Goal: Task Accomplishment & Management: Complete application form

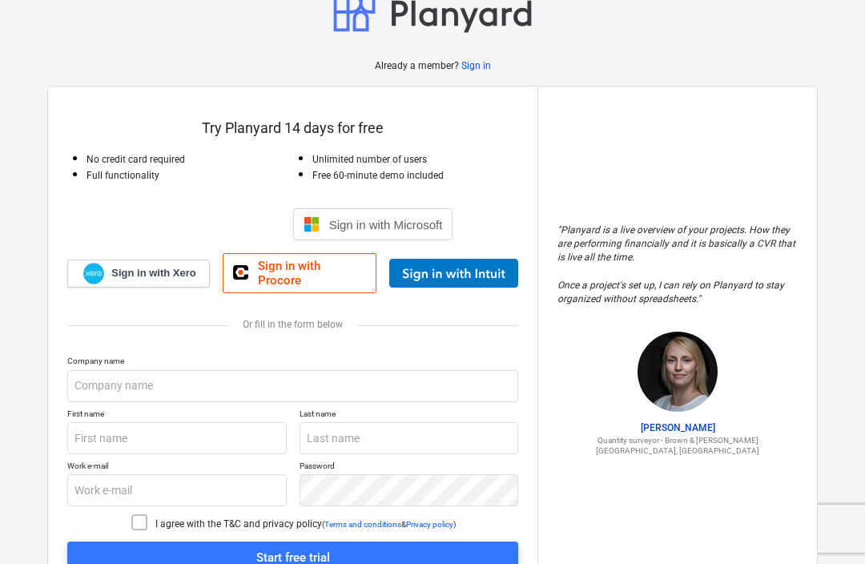
scroll to position [45, 0]
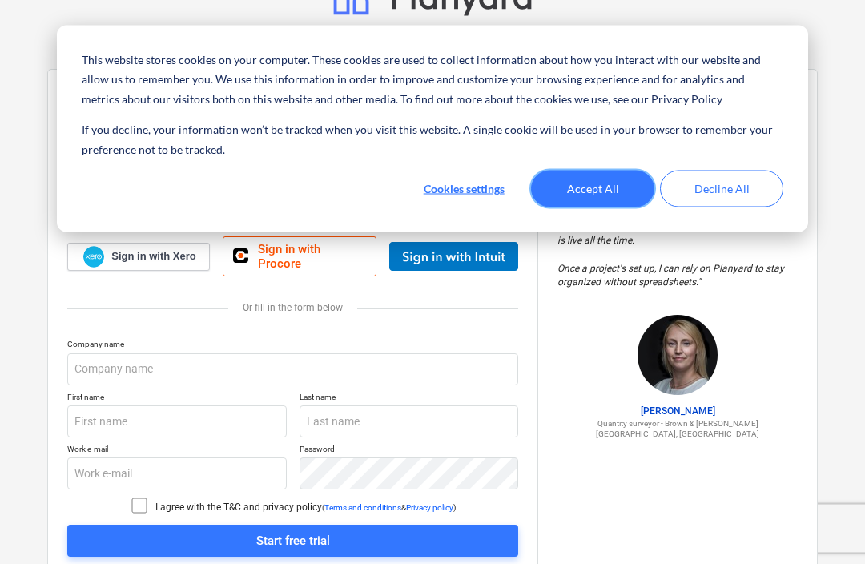
click at [605, 185] on button "Accept All" at bounding box center [592, 189] width 123 height 37
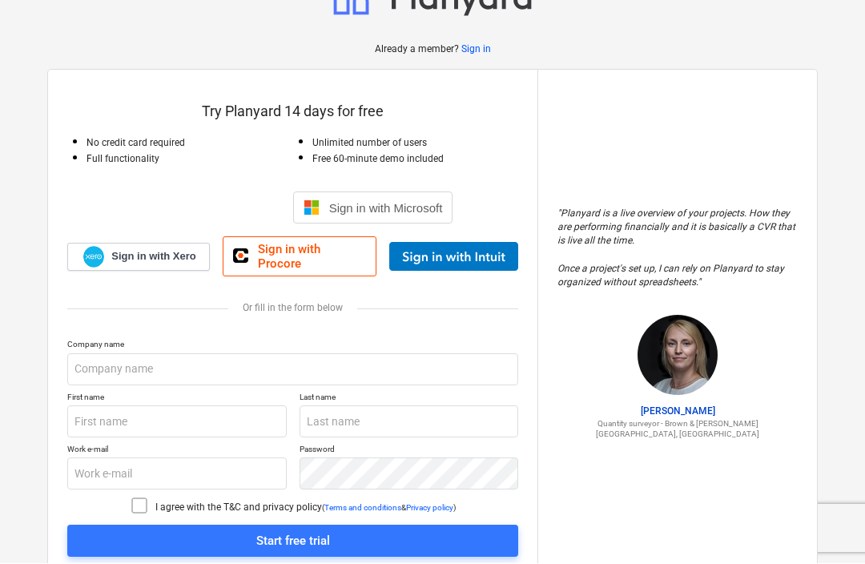
click at [167, 199] on div "Sign in with Google. Opens in new tab" at bounding box center [206, 208] width 147 height 35
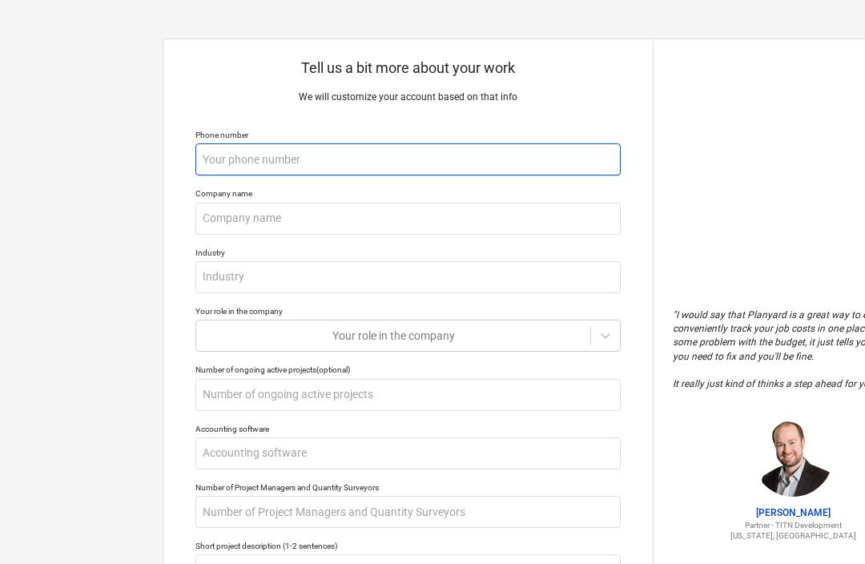
click at [337, 148] on input "text" at bounding box center [407, 159] width 425 height 32
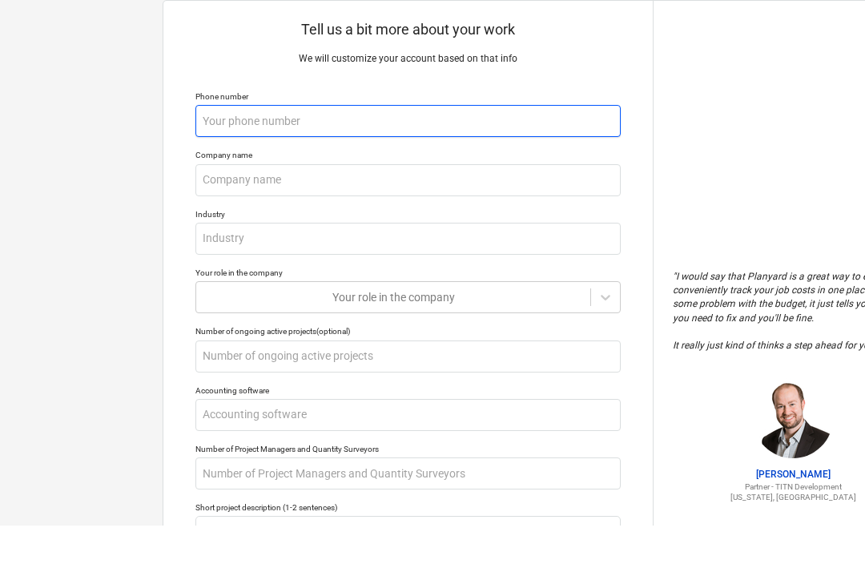
type input "+"
type textarea "x"
type input "+4"
type textarea "x"
type input "+44"
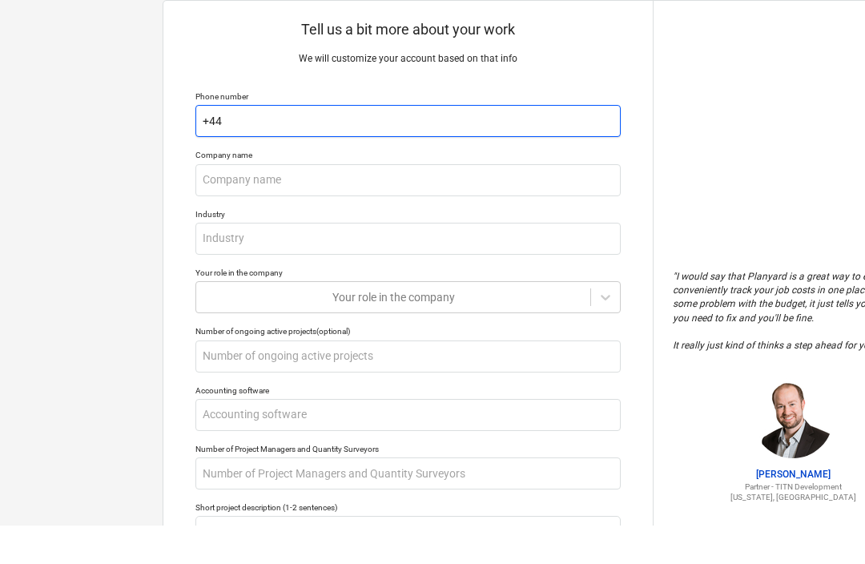
type textarea "x"
type input "+443"
type textarea "x"
type input "+4435"
type textarea "x"
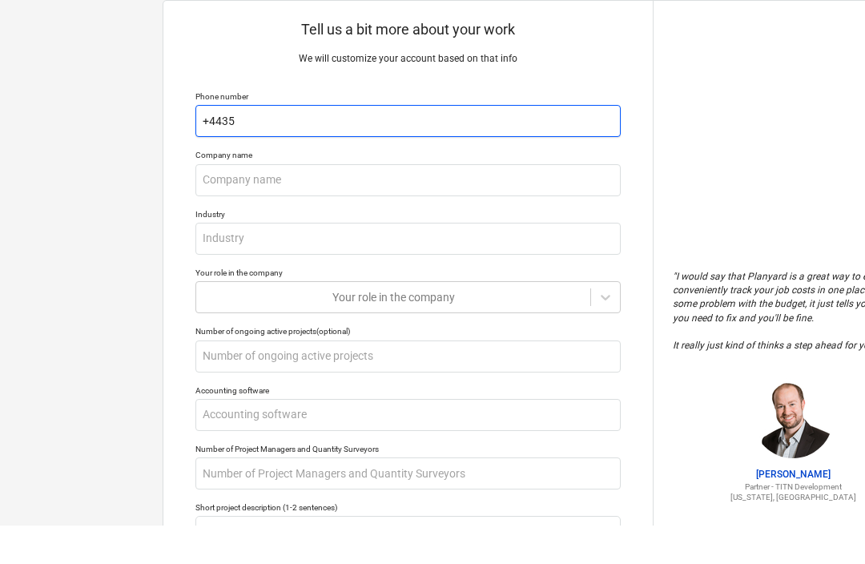
type input "+44356"
type textarea "x"
type input "+443562"
type textarea "x"
type input "+4435622"
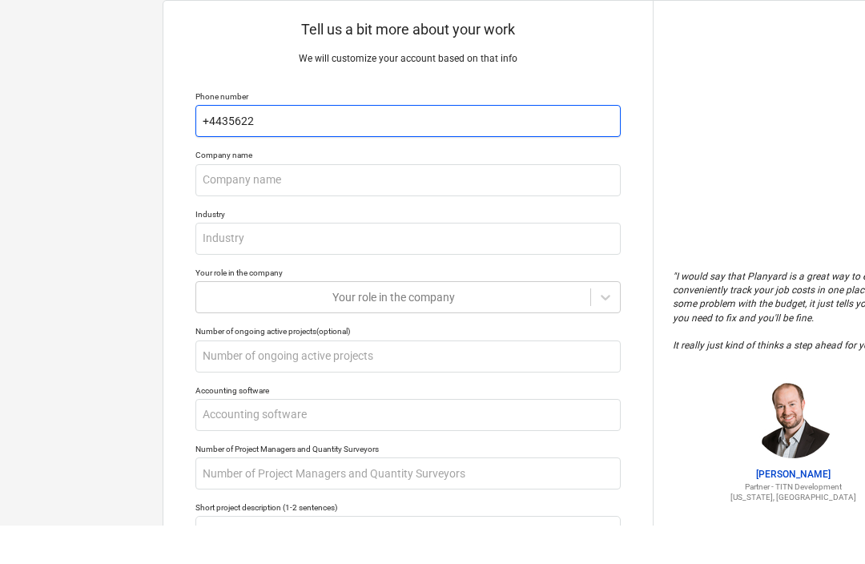
type textarea "x"
type input "+44356222"
type textarea "x"
type input "[PHONE_NUMBER]"
type textarea "x"
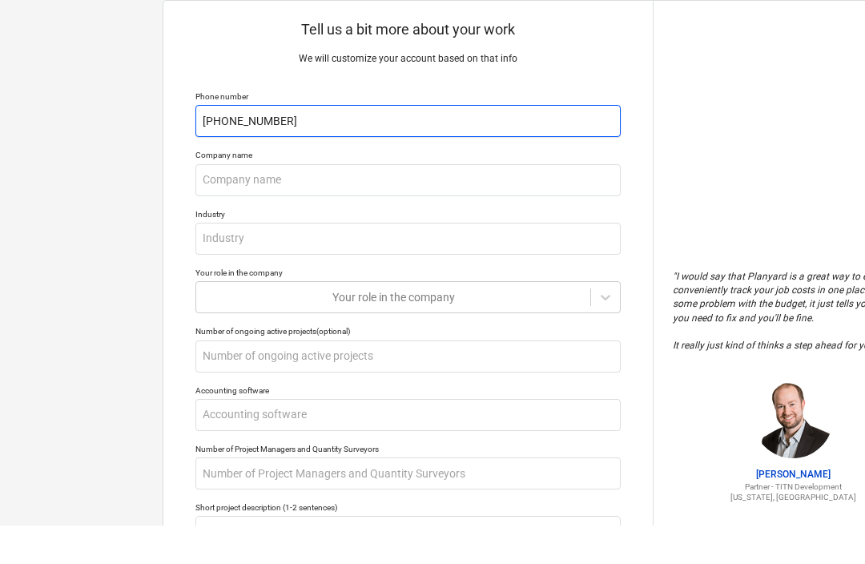
type input "[PHONE_NUMBER]"
type textarea "x"
type input "[PHONE_NUMBER]"
type textarea "x"
type input "[PHONE_NUMBER]"
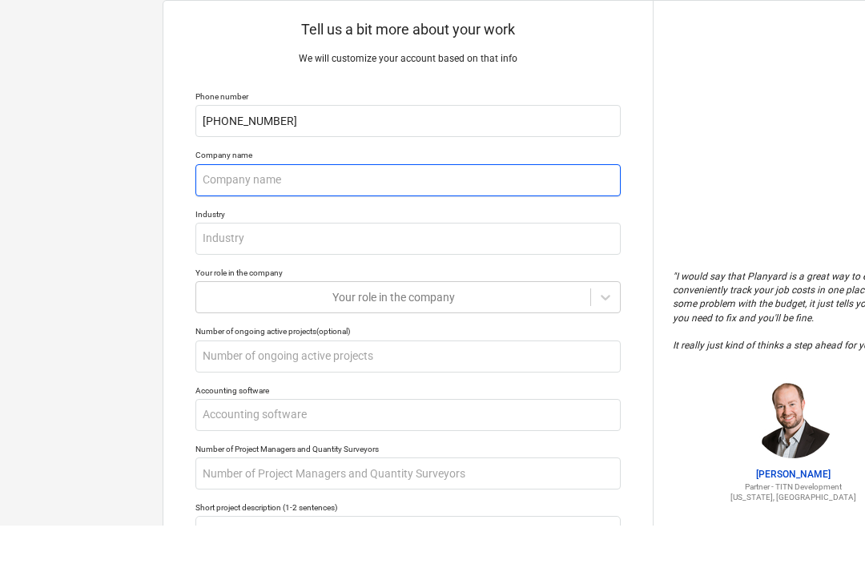
click at [243, 203] on input "text" at bounding box center [407, 219] width 425 height 32
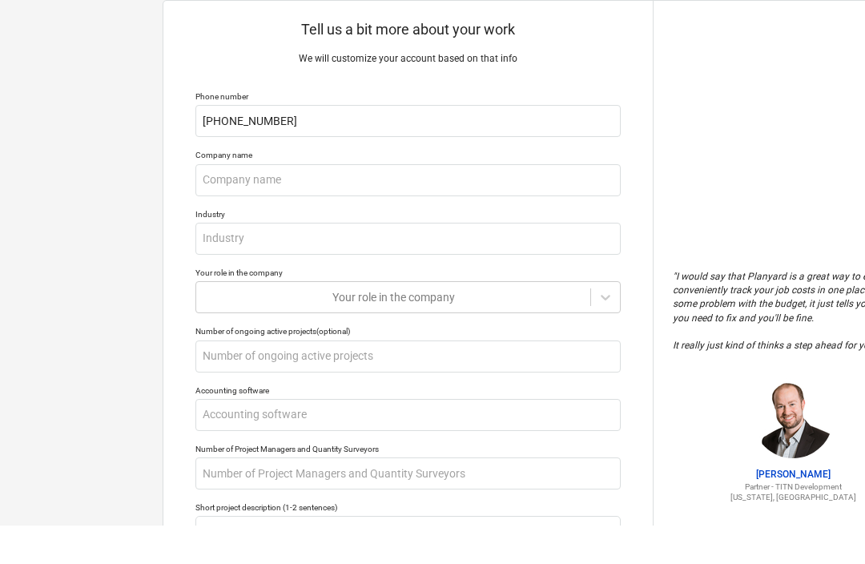
scroll to position [38, 0]
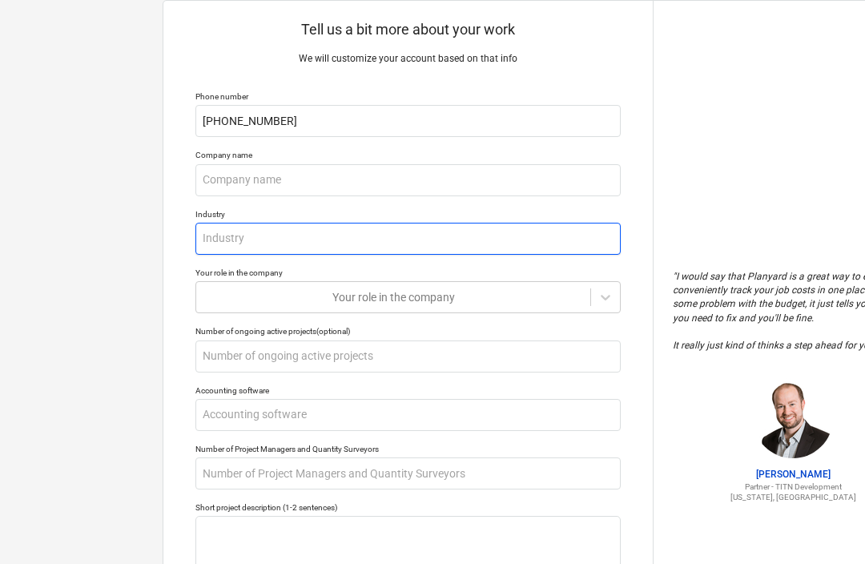
click at [229, 234] on input "text" at bounding box center [407, 239] width 425 height 32
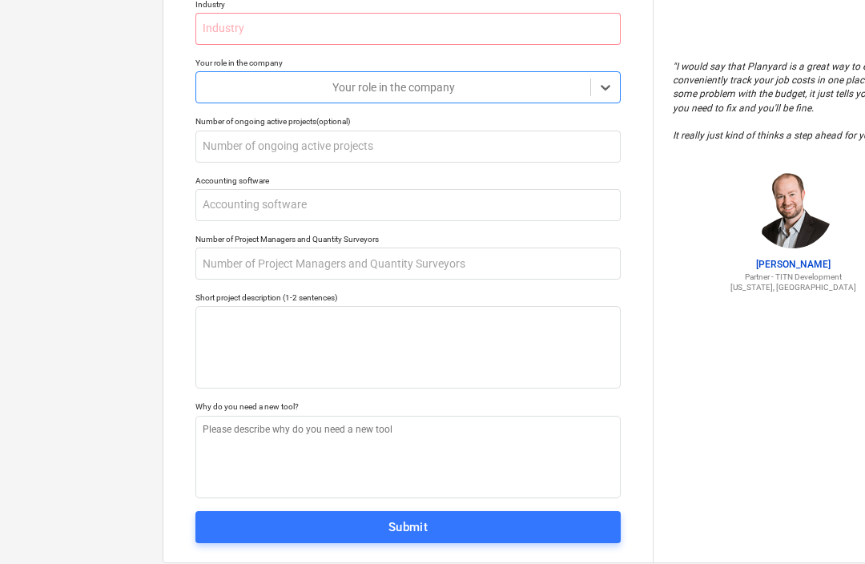
scroll to position [86, 0]
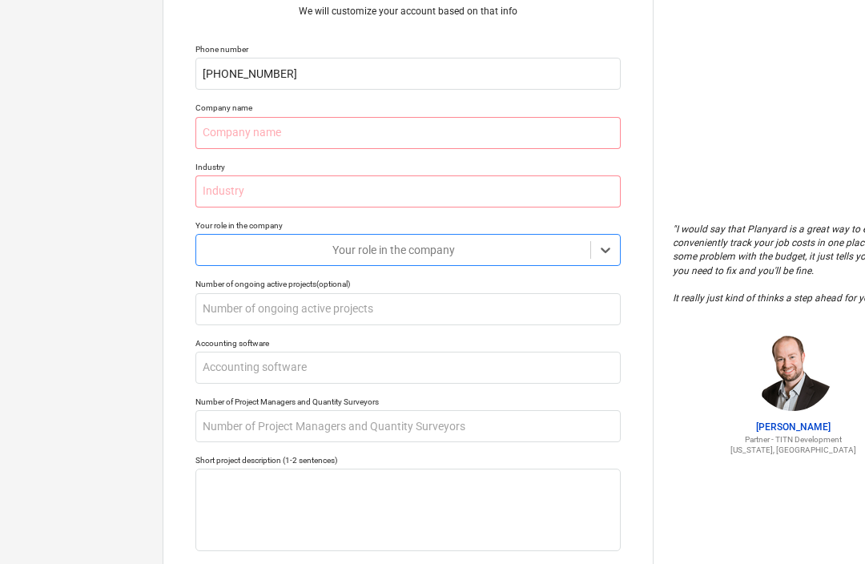
type textarea "x"
